Goal: Task Accomplishment & Management: Use online tool/utility

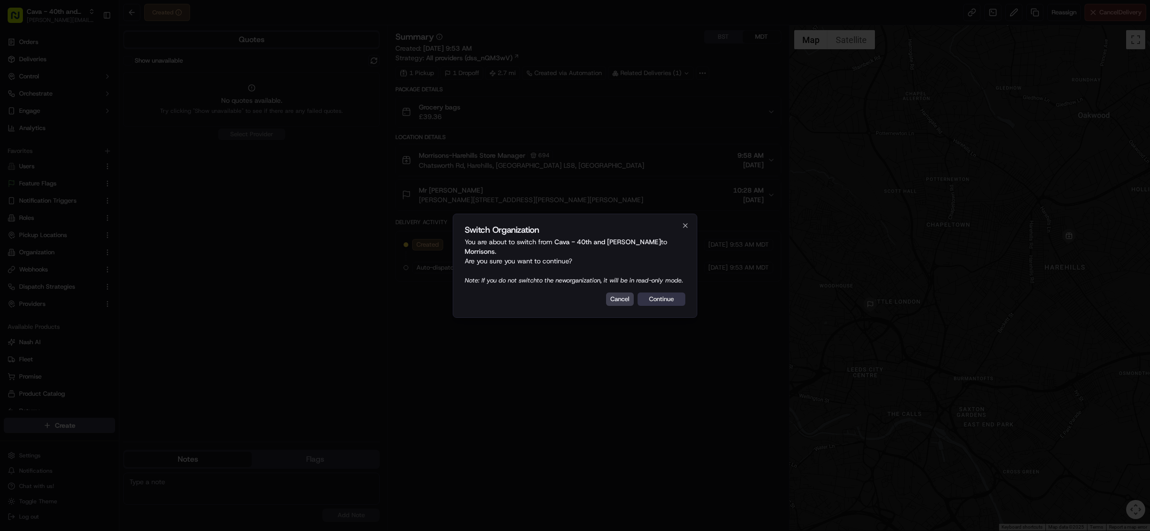
click at [677, 299] on button "Continue" at bounding box center [662, 298] width 48 height 13
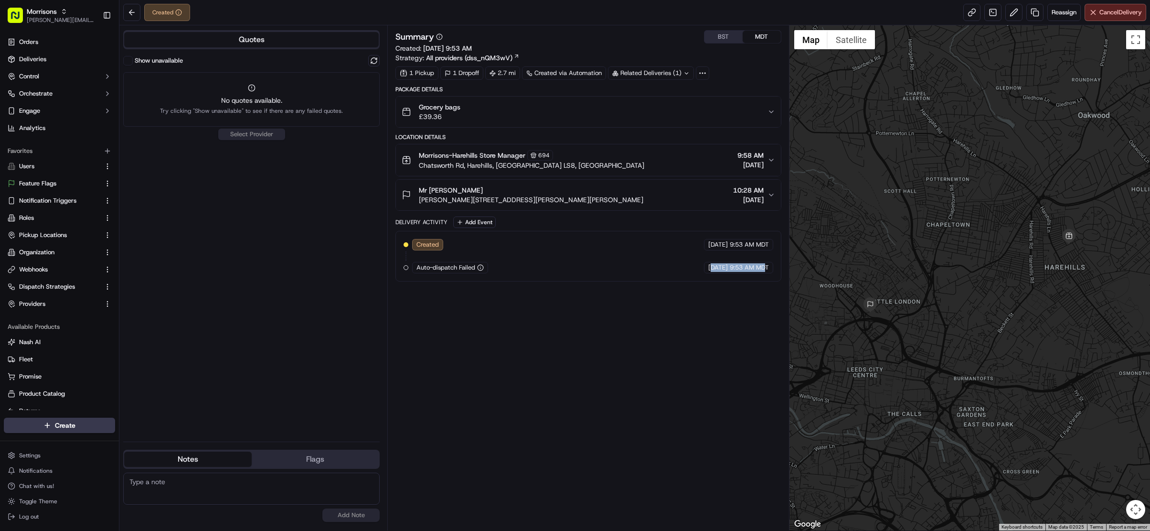
drag, startPoint x: 766, startPoint y: 266, endPoint x: 692, endPoint y: 266, distance: 74.1
click at [704, 266] on div "09/18/2025 9:53 AM MDT" at bounding box center [738, 267] width 69 height 11
click at [546, 265] on div "Created 09/18/2025 9:53 AM MDT Auto-dispatch Failed 09/18/2025 9:53 AM MDT" at bounding box center [589, 256] width 370 height 34
drag, startPoint x: 533, startPoint y: 272, endPoint x: 524, endPoint y: 272, distance: 8.6
click at [524, 272] on div "Created 09/18/2025 9:53 AM MDT Auto-dispatch Failed 09/18/2025 9:53 AM MDT" at bounding box center [589, 256] width 370 height 34
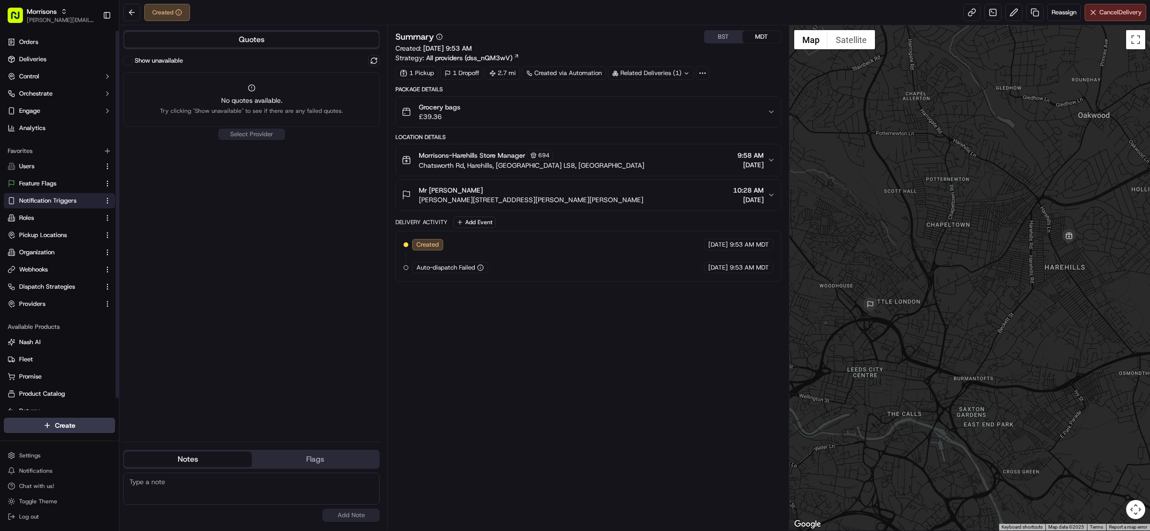
click at [70, 200] on span "Notification Triggers" at bounding box center [47, 200] width 57 height 9
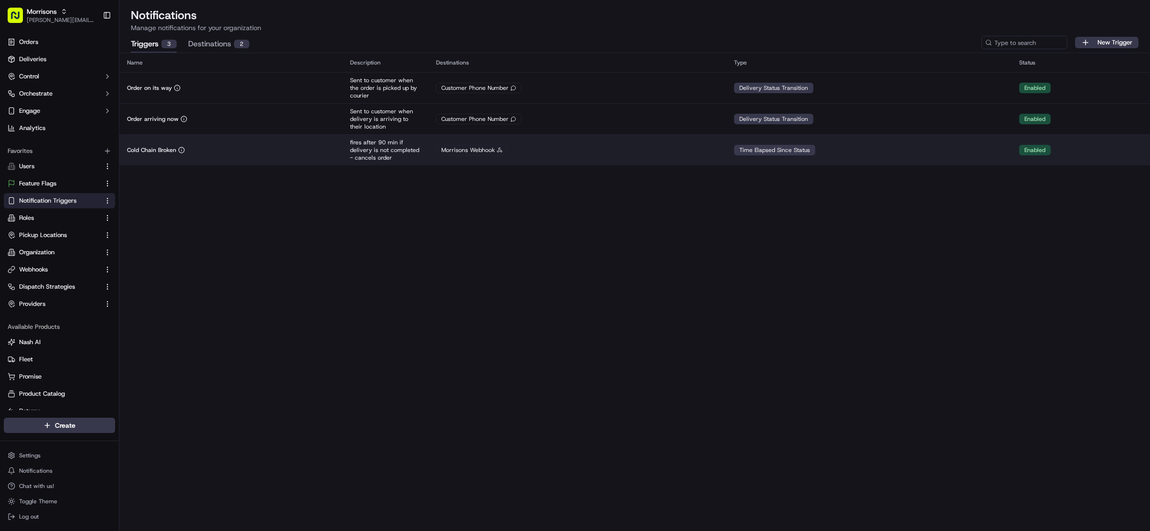
click at [243, 139] on td "Cold Chain Broken" at bounding box center [230, 149] width 223 height 31
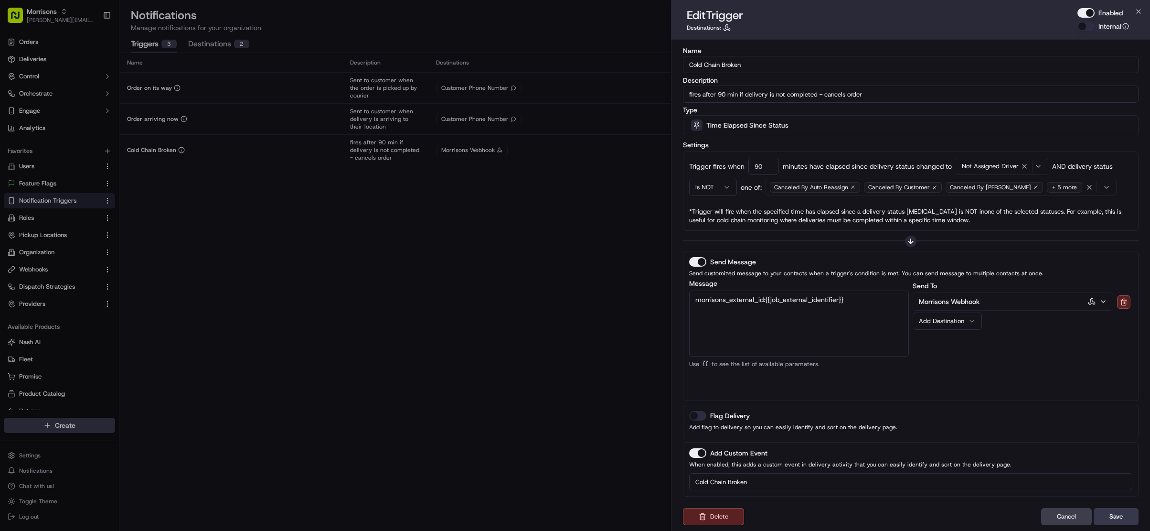
click at [1066, 193] on div "Canceled By Auto Reassign Canceled By Customer Canceled By Nash + 5 more" at bounding box center [941, 187] width 346 height 14
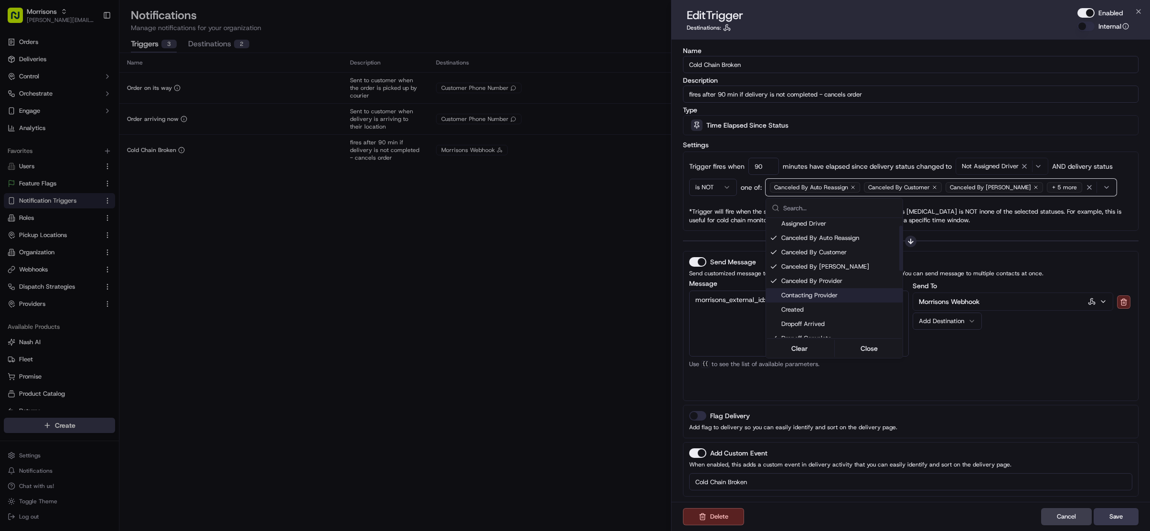
scroll to position [21, 0]
click at [499, 274] on div at bounding box center [575, 265] width 1150 height 531
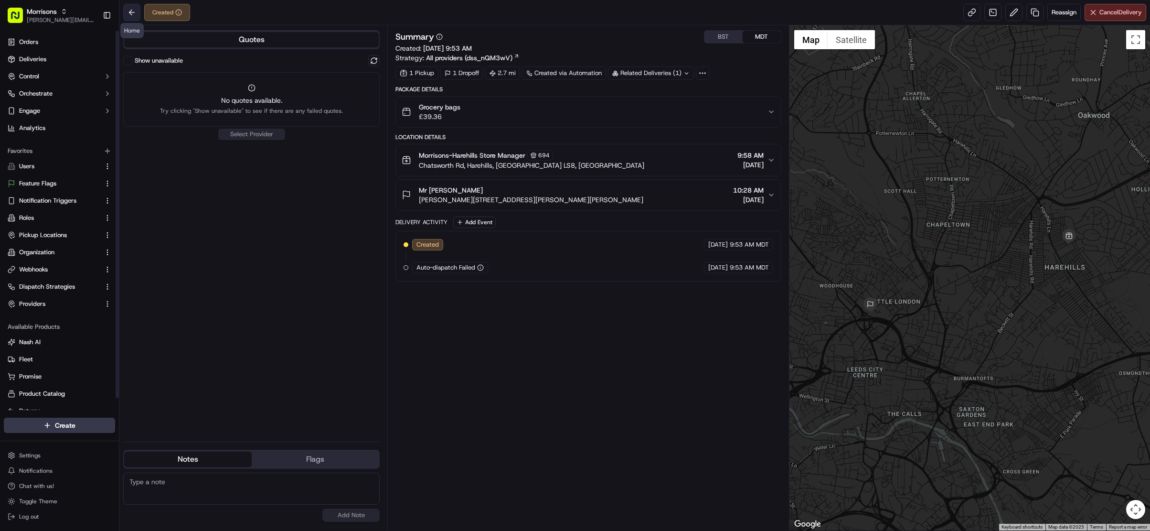
click at [127, 12] on button at bounding box center [131, 12] width 17 height 17
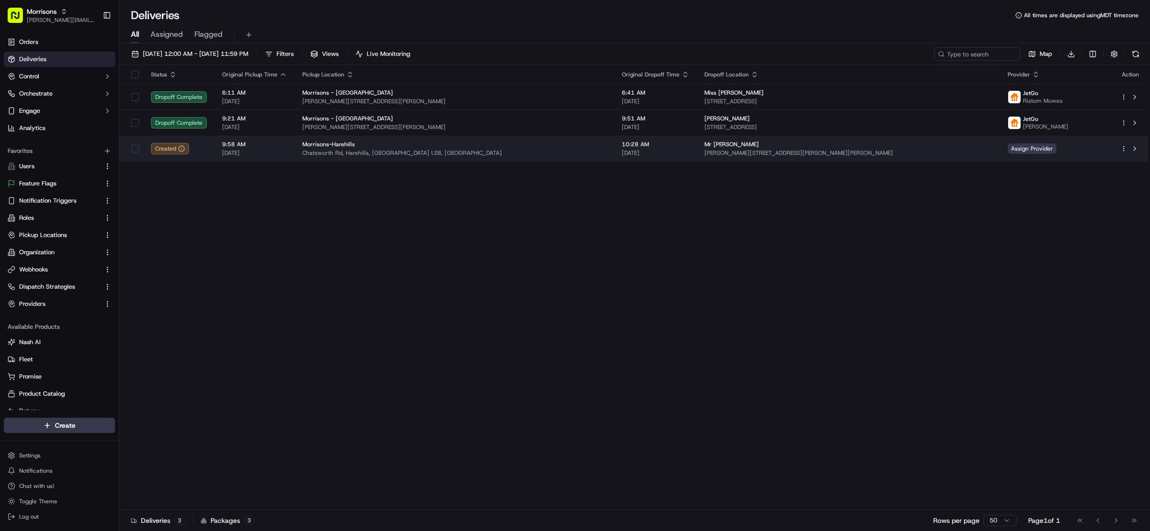
click at [263, 154] on span "09/18/2025" at bounding box center [254, 153] width 65 height 8
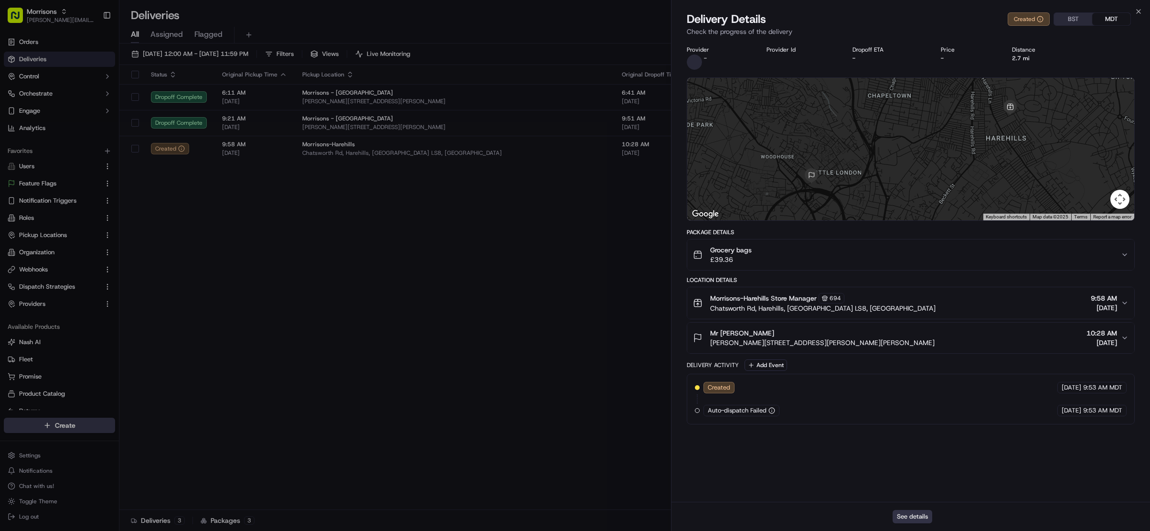
click at [903, 515] on button "See details" at bounding box center [913, 516] width 40 height 13
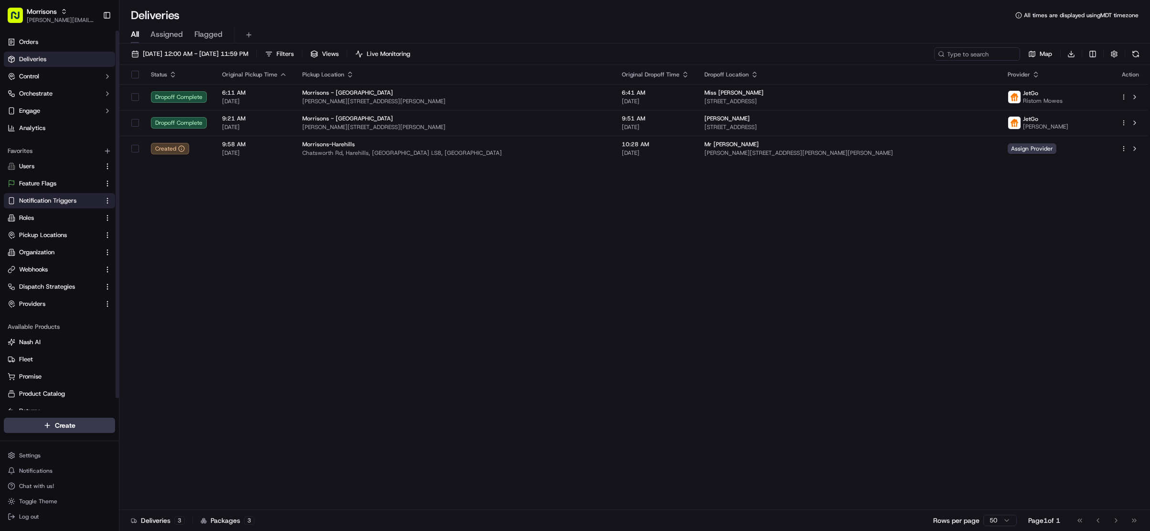
click at [71, 200] on span "Notification Triggers" at bounding box center [47, 200] width 57 height 9
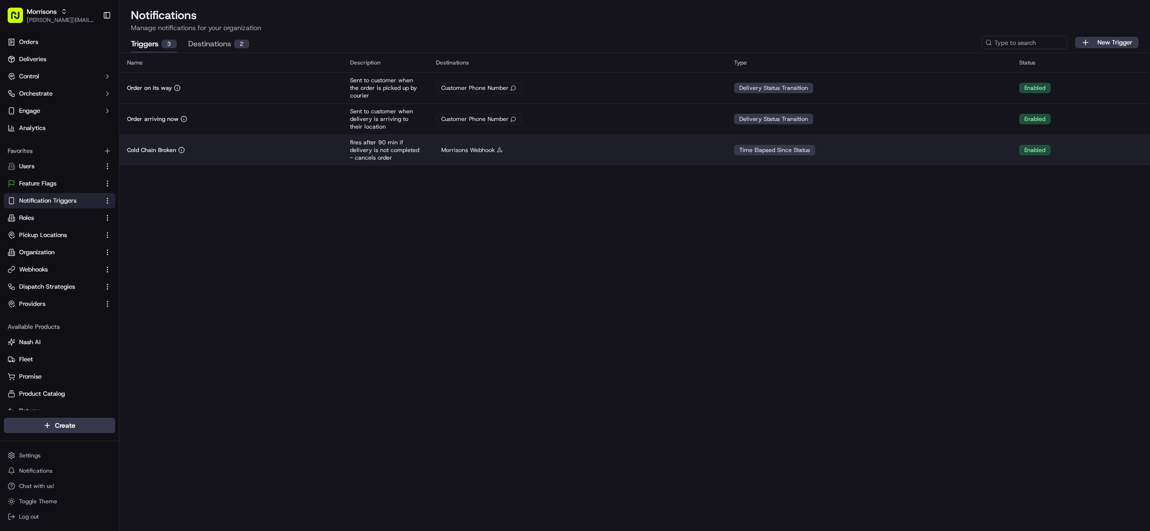
click at [906, 152] on td "Time Elapsed Since Status" at bounding box center [869, 149] width 285 height 31
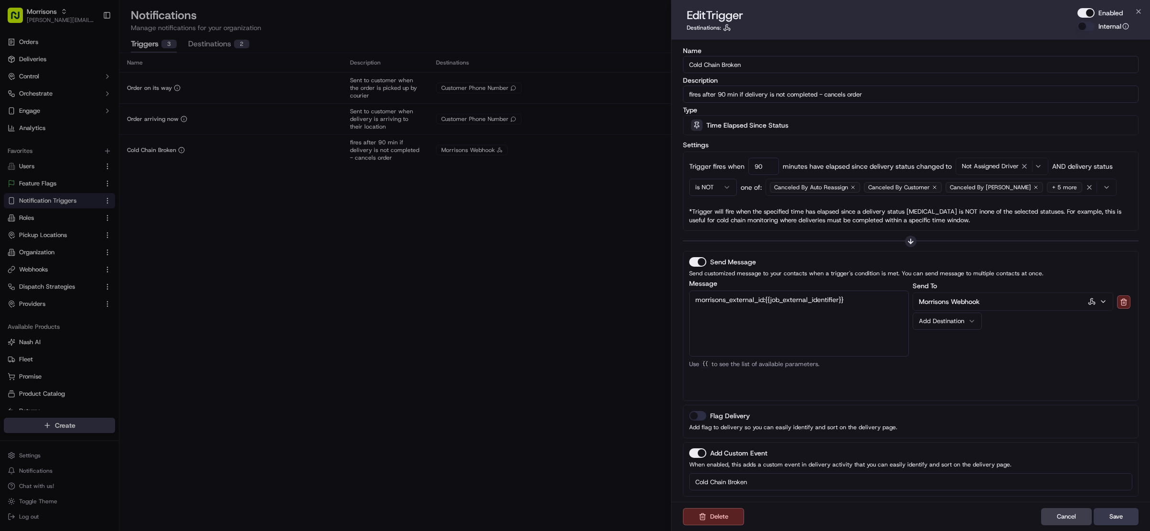
click at [999, 166] on span "Not Assigned Driver" at bounding box center [990, 166] width 57 height 9
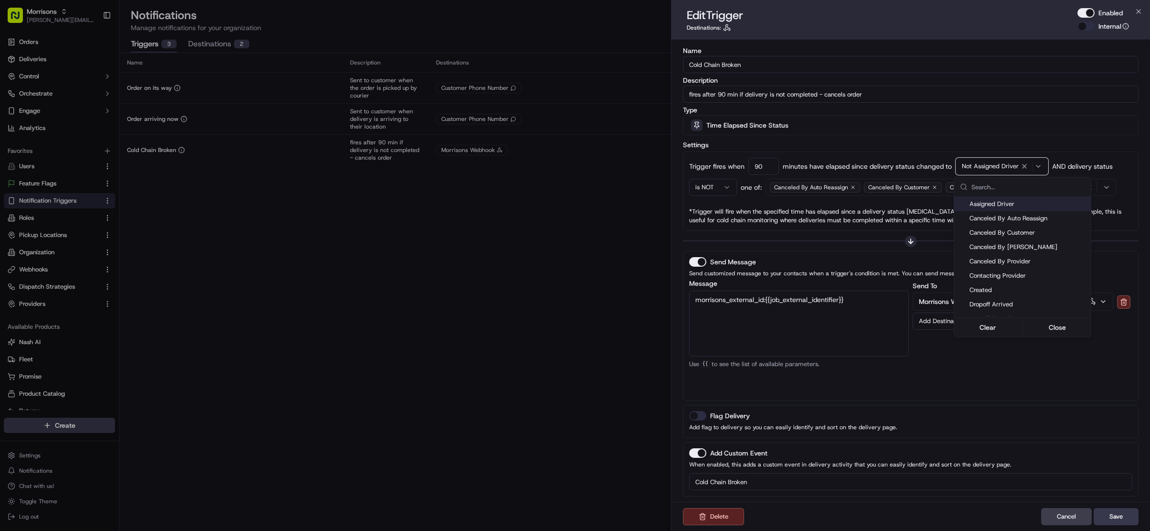
click at [637, 134] on div at bounding box center [575, 265] width 1150 height 531
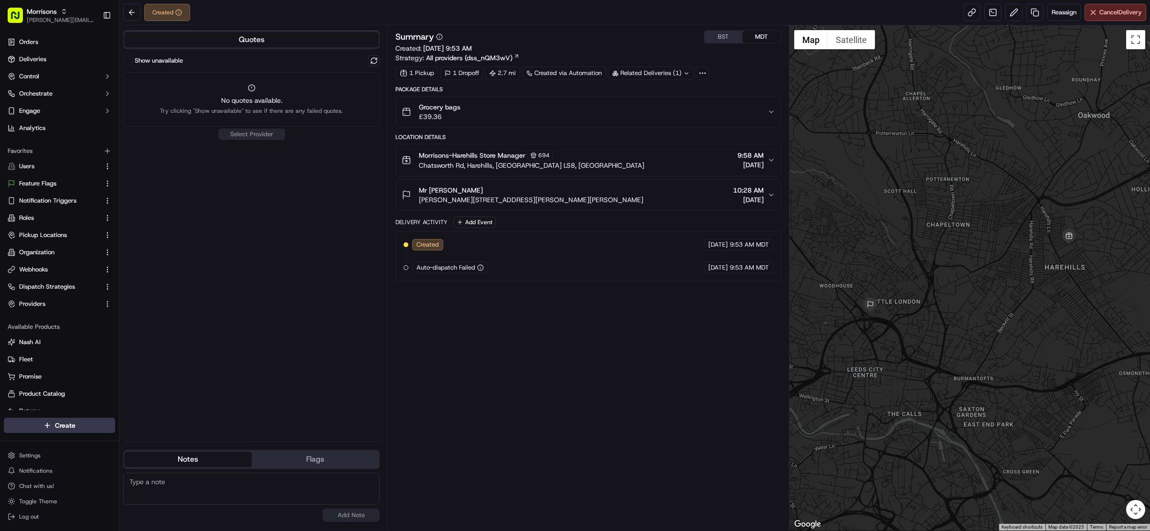
click at [500, 383] on div "Summary BST MDT Created: [DATE] 9:53 AM Strategy: All providers (dss_nQM3wV) 1 …" at bounding box center [589, 277] width 386 height 495
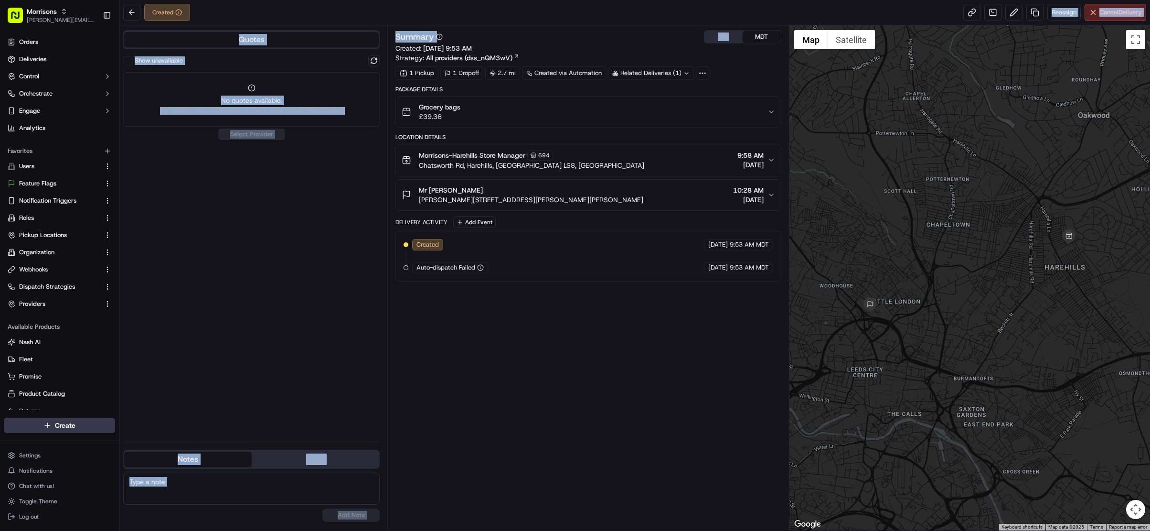
drag, startPoint x: 571, startPoint y: 18, endPoint x: 596, endPoint y: 44, distance: 35.8
click at [596, 44] on div "Created Reassign Cancel Delivery Quotes Show unavailable No quotes available. T…" at bounding box center [634, 265] width 1031 height 531
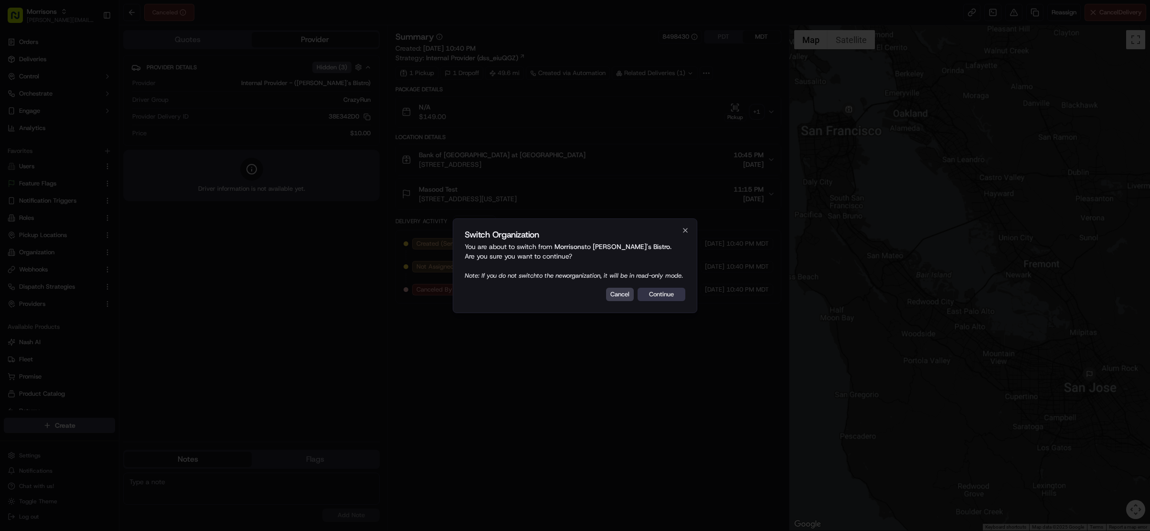
click at [645, 300] on button "Continue" at bounding box center [662, 294] width 48 height 13
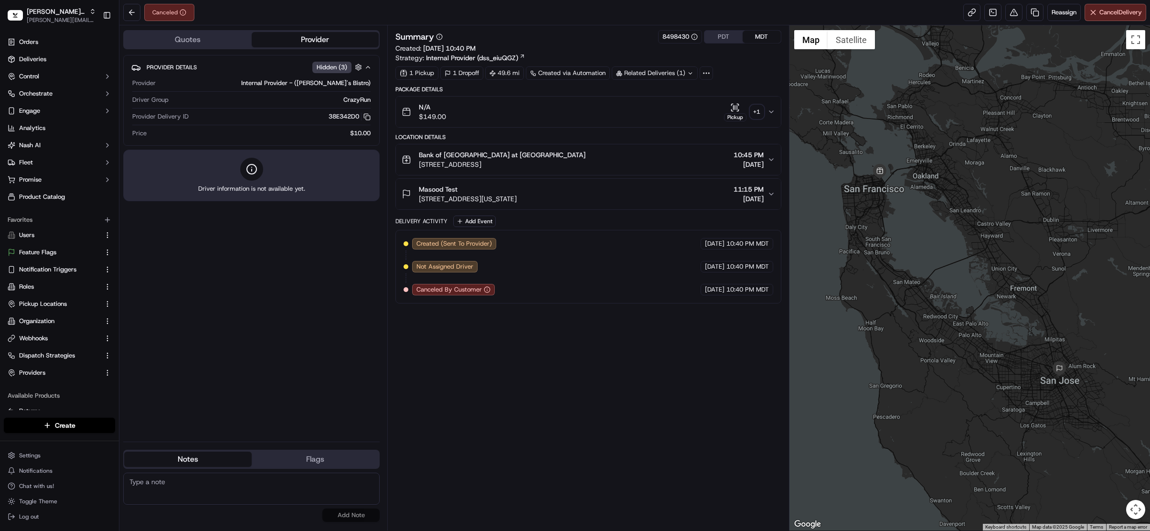
click at [505, 196] on span "[STREET_ADDRESS][US_STATE]" at bounding box center [468, 199] width 98 height 10
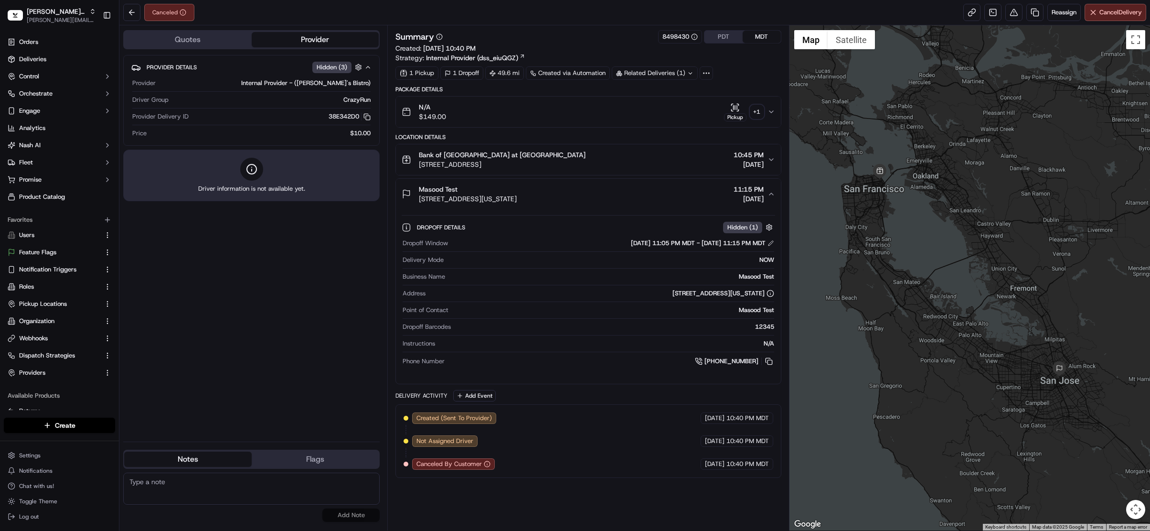
click at [686, 151] on div "Bank of America Tower at [GEOGRAPHIC_DATA] [STREET_ADDRESS] 10:45 PM [DATE]" at bounding box center [585, 159] width 366 height 19
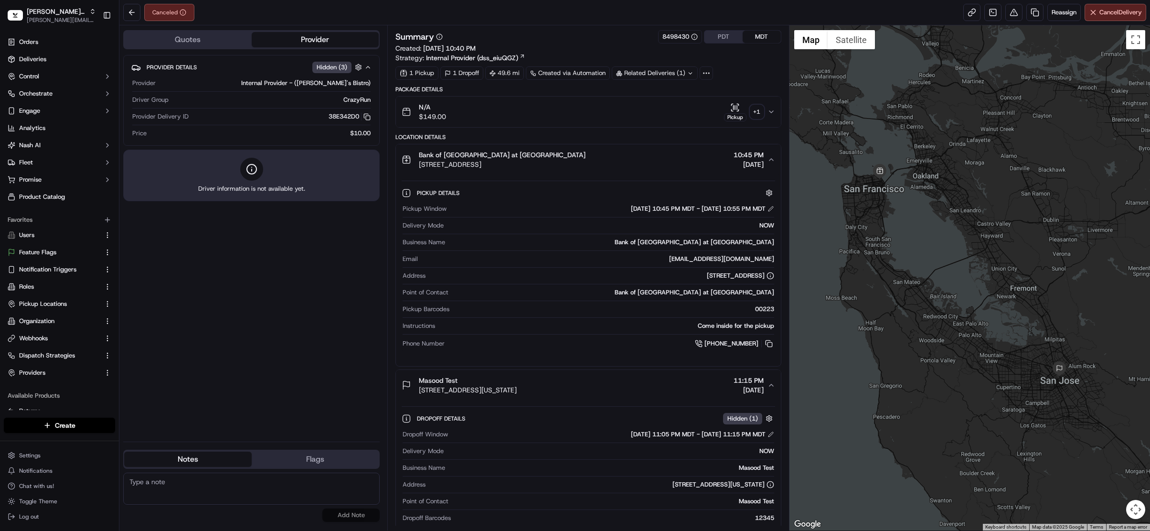
click at [13, 514] on icon at bounding box center [12, 517] width 8 height 8
